Goal: Check status: Check status

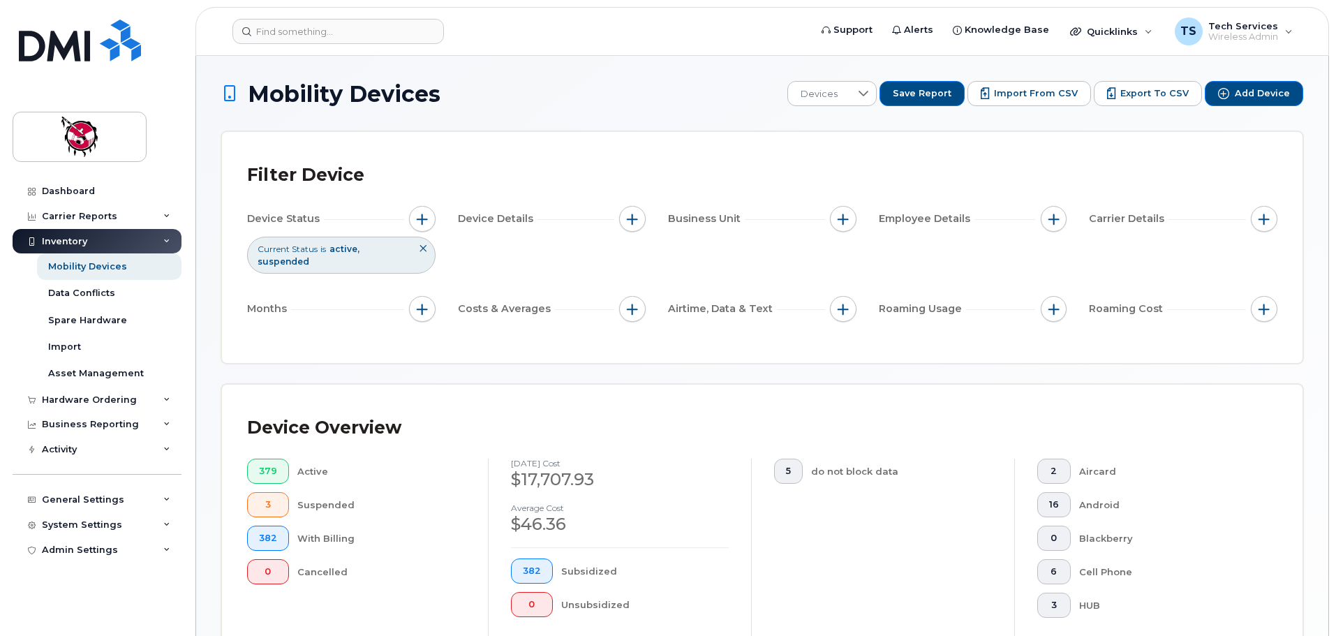
scroll to position [464, 0]
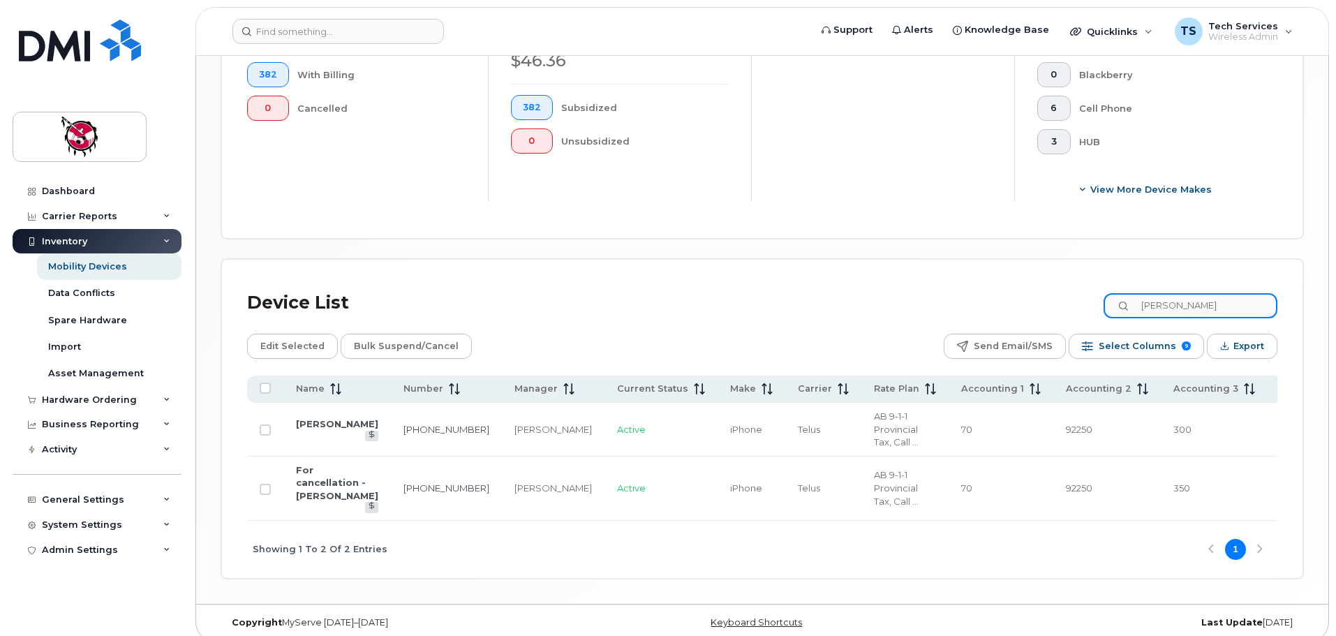
drag, startPoint x: 1202, startPoint y: 290, endPoint x: 989, endPoint y: 287, distance: 213.0
click at [1002, 304] on div "Device List dennis" at bounding box center [762, 303] width 1030 height 36
type input "krista"
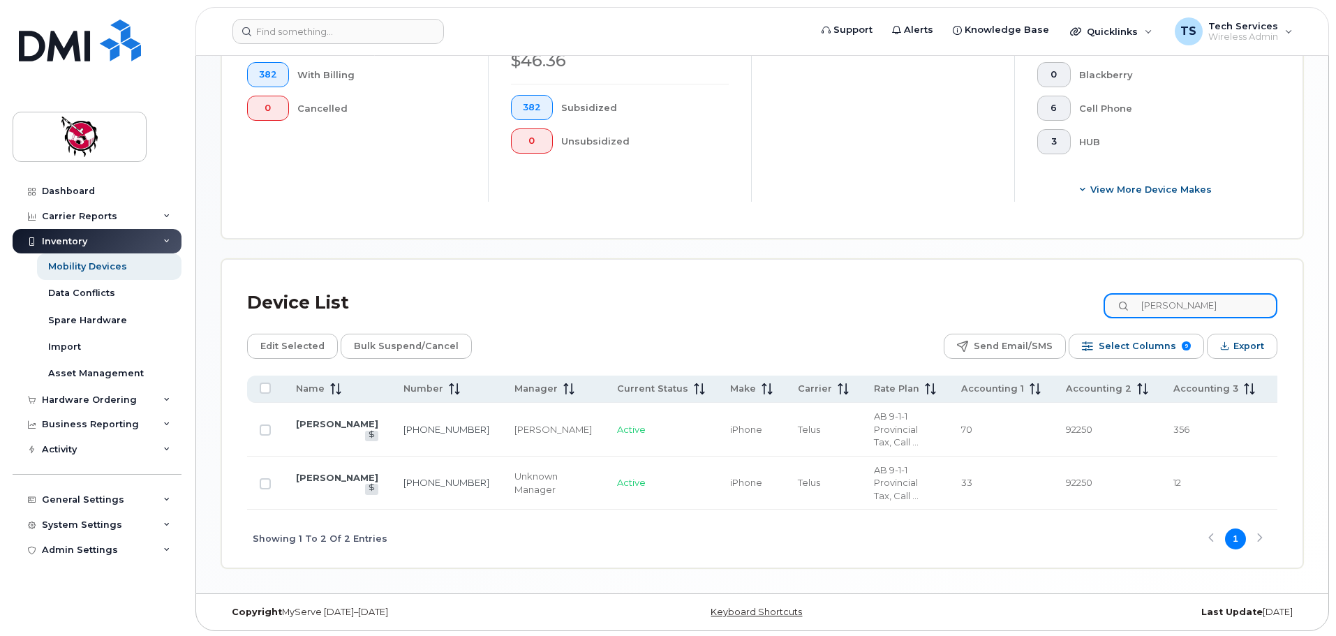
scroll to position [454, 0]
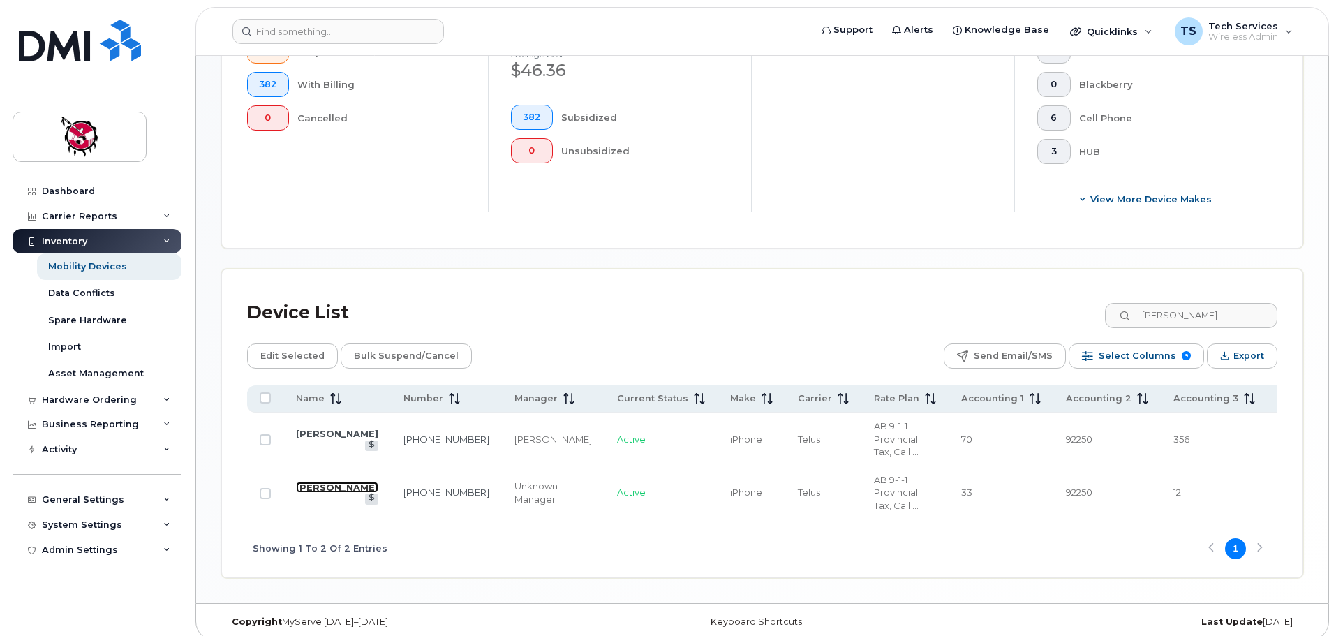
click at [309, 482] on link "[PERSON_NAME]" at bounding box center [337, 487] width 82 height 11
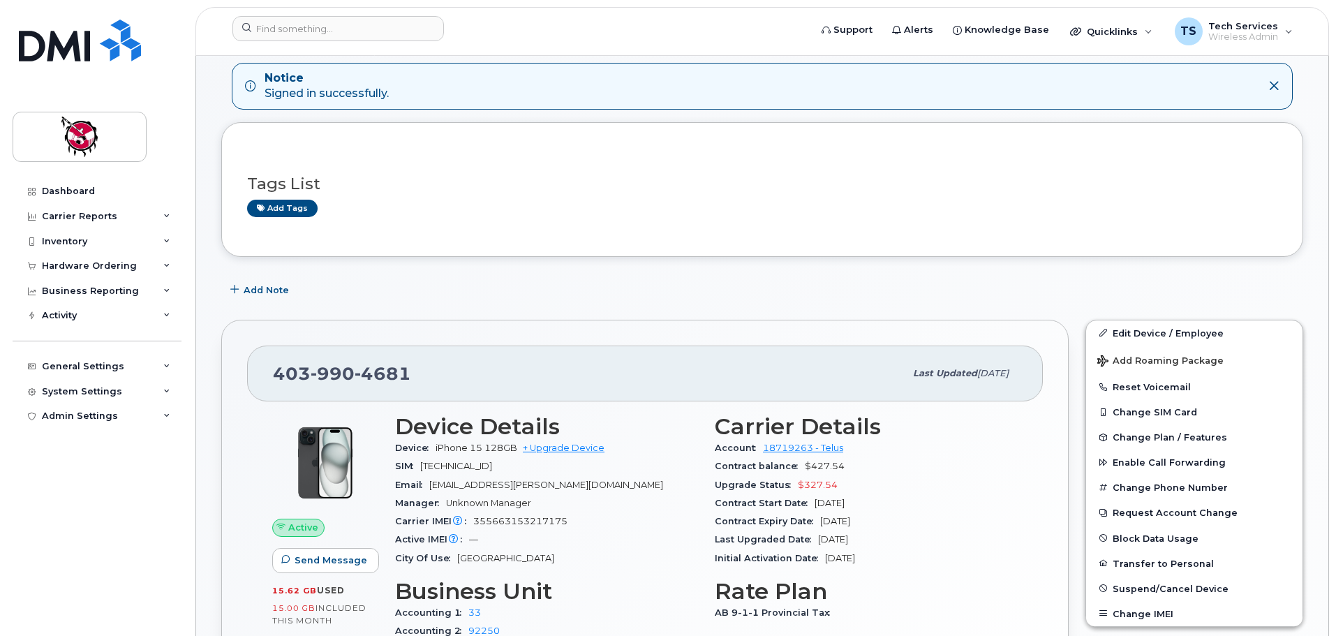
scroll to position [279, 0]
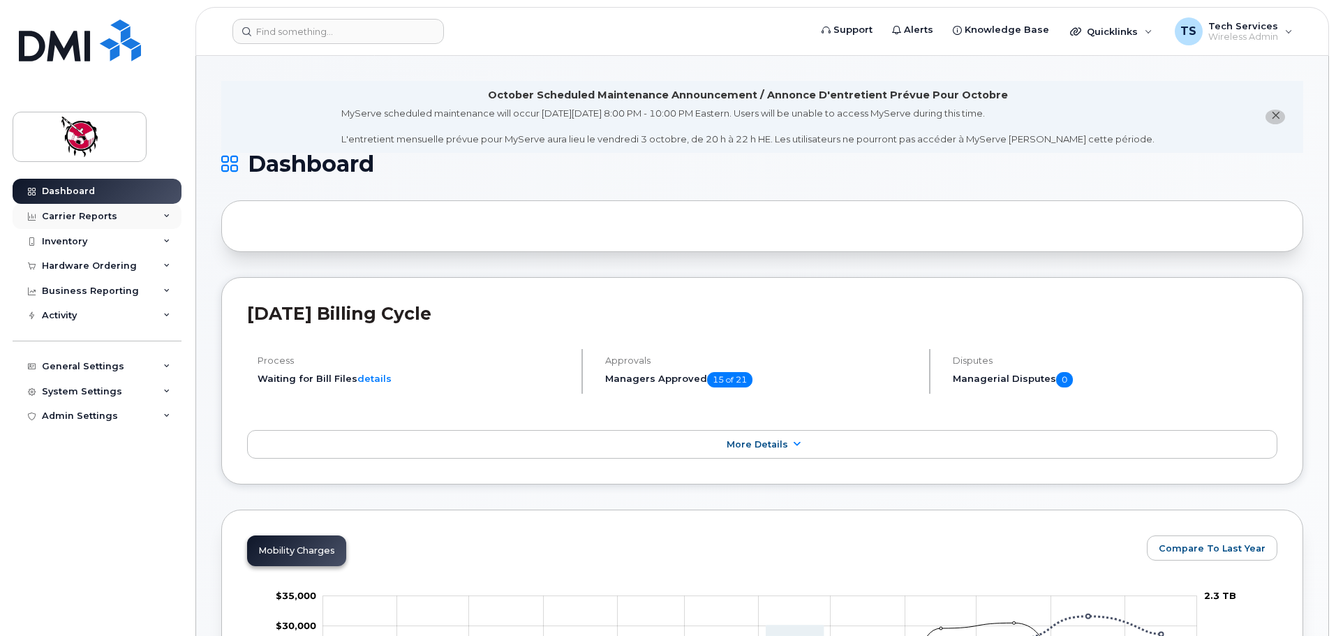
click at [63, 209] on div "Carrier Reports" at bounding box center [97, 216] width 169 height 25
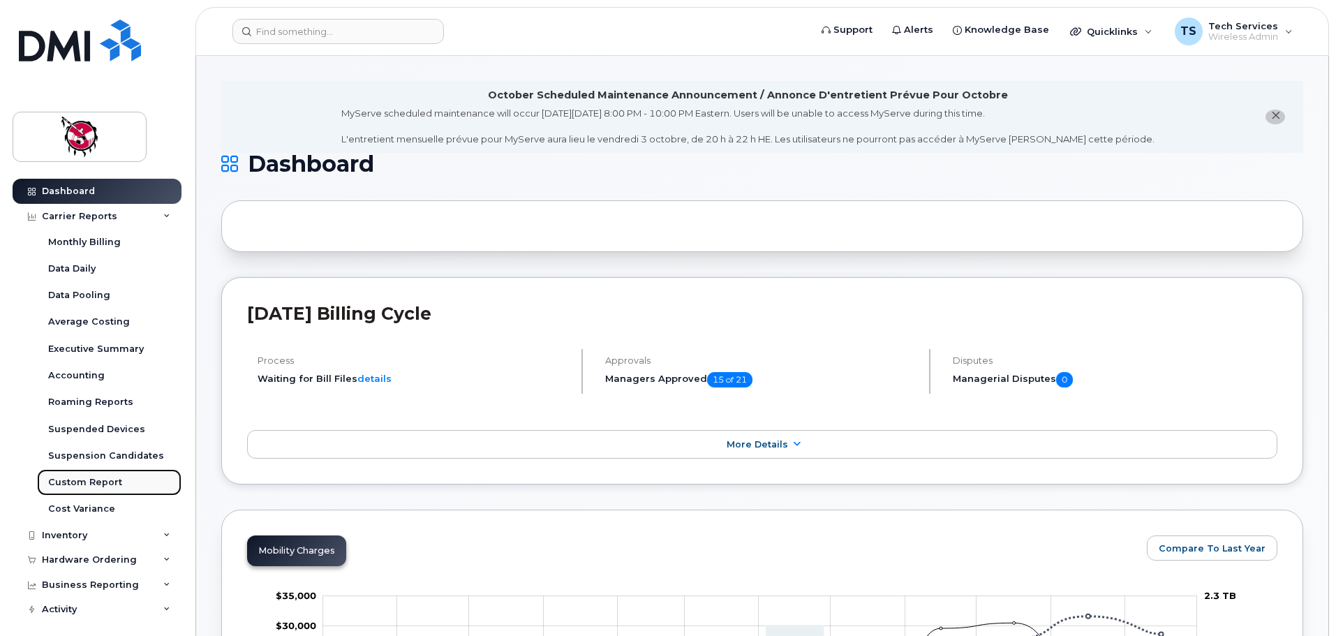
click at [82, 487] on div "Custom Report" at bounding box center [85, 482] width 74 height 13
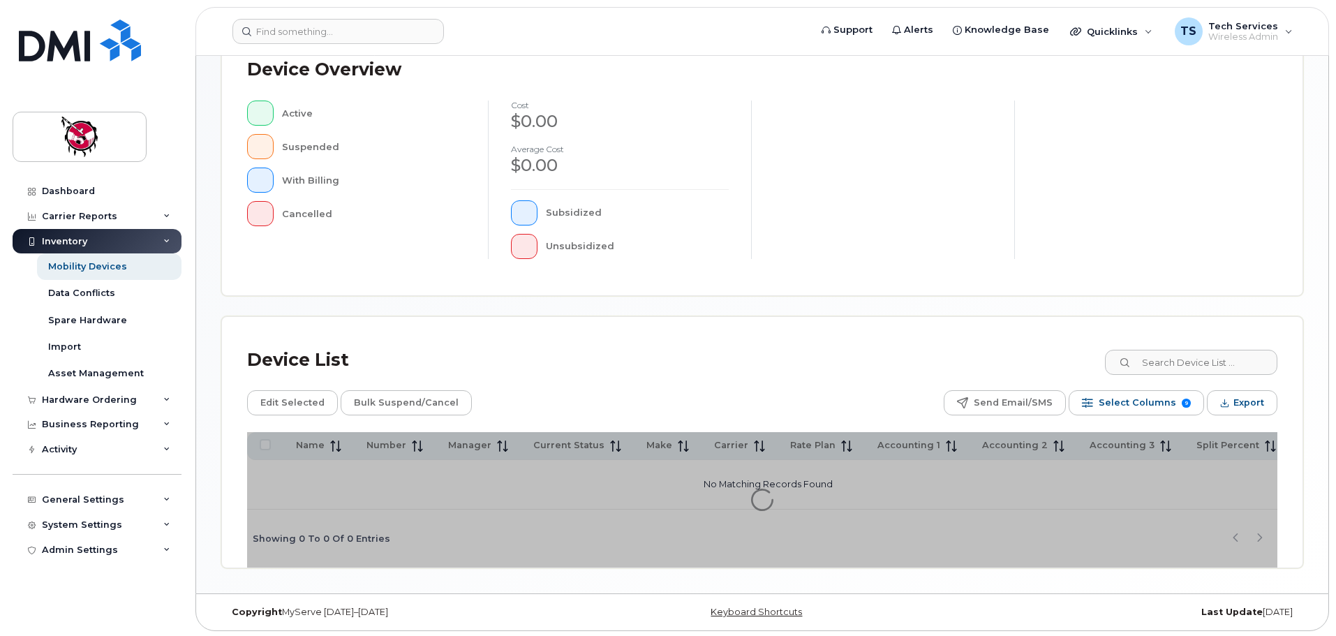
scroll to position [324, 0]
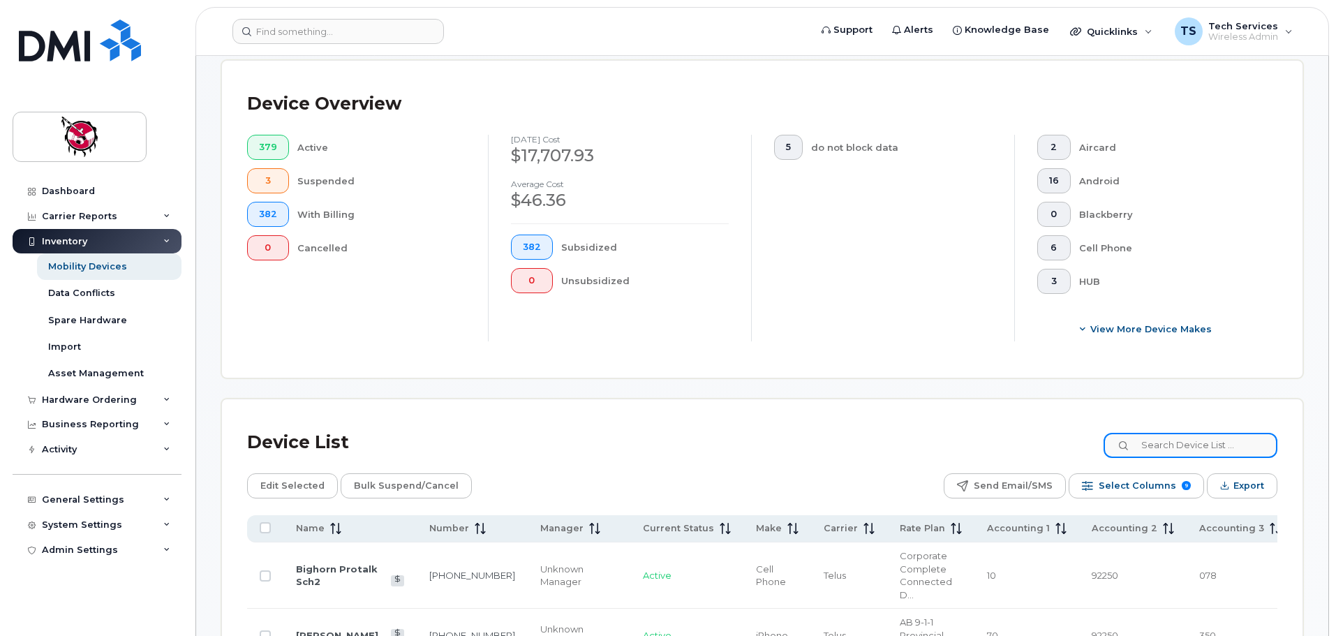
click at [1208, 433] on input at bounding box center [1191, 445] width 174 height 25
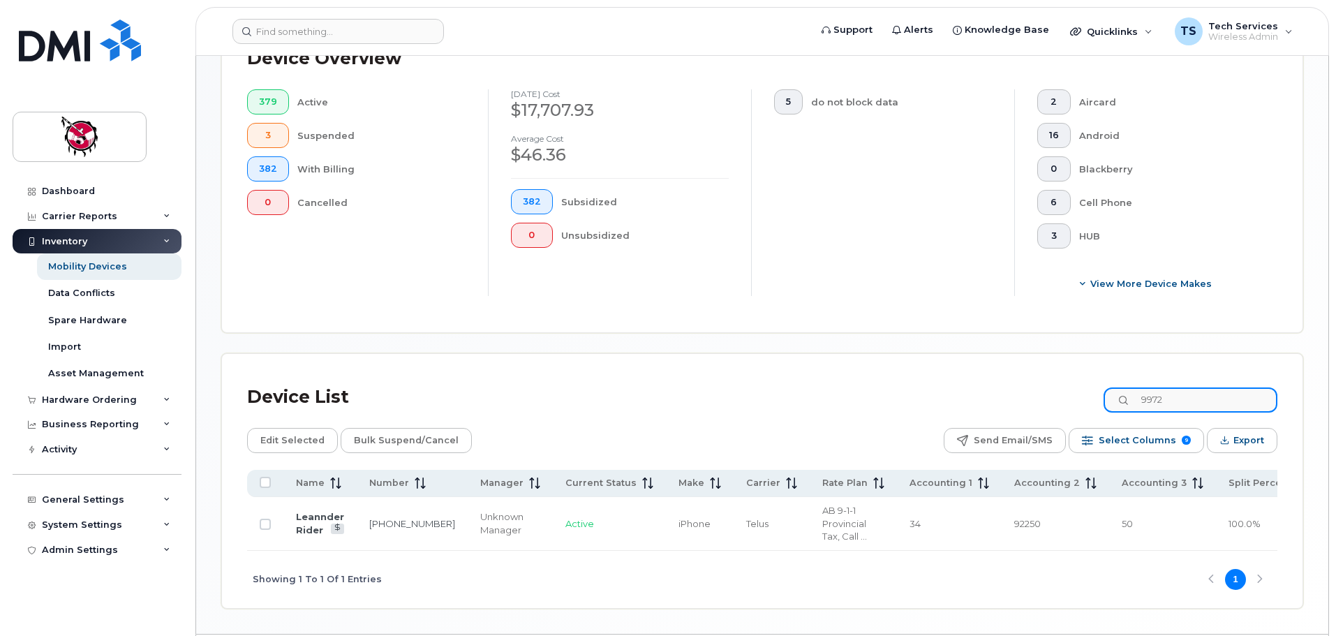
scroll to position [394, 0]
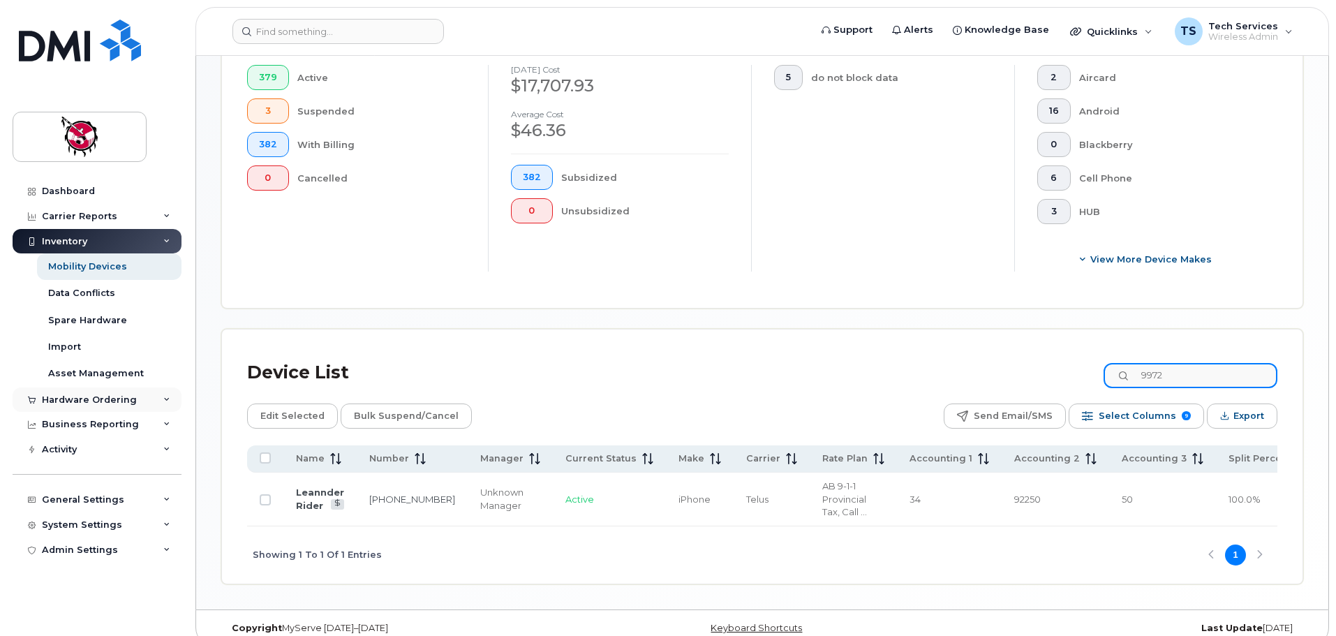
type input "9972"
